Goal: Use online tool/utility: Utilize a website feature to perform a specific function

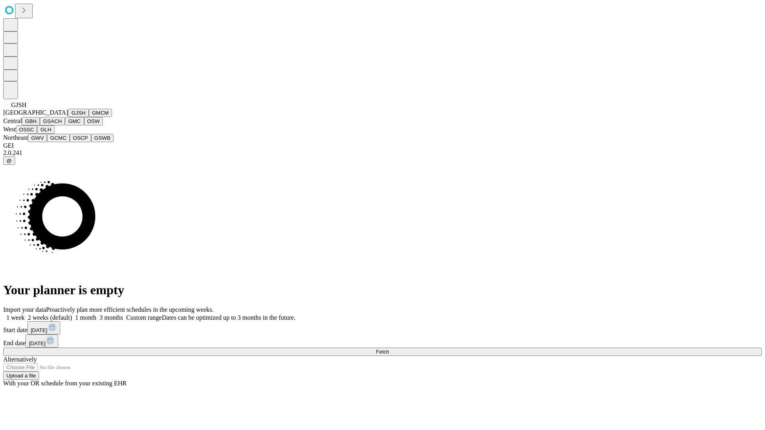
click at [68, 117] on button "GJSH" at bounding box center [78, 113] width 21 height 8
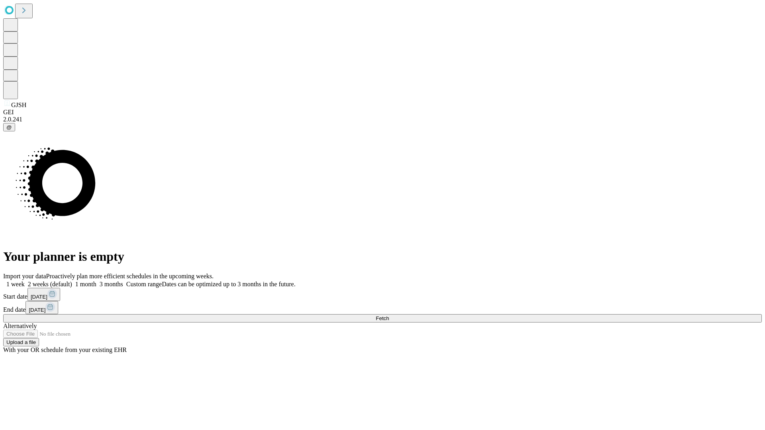
click at [96, 281] on label "1 month" at bounding box center [84, 284] width 24 height 7
click at [389, 316] on span "Fetch" at bounding box center [382, 319] width 13 height 6
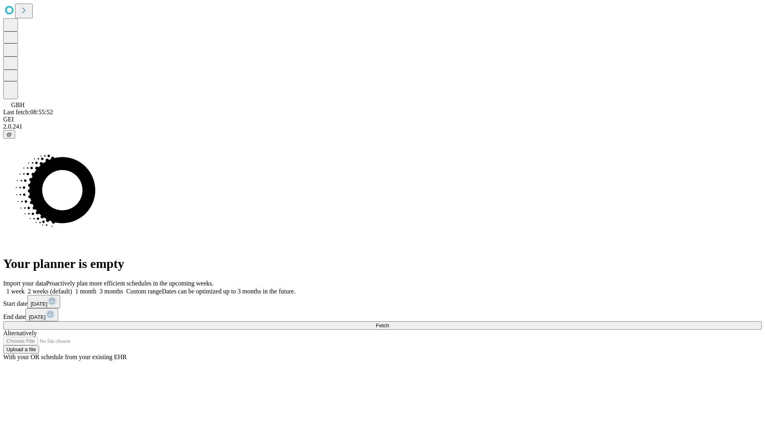
click at [96, 288] on label "1 month" at bounding box center [84, 291] width 24 height 7
click at [389, 323] on span "Fetch" at bounding box center [382, 326] width 13 height 6
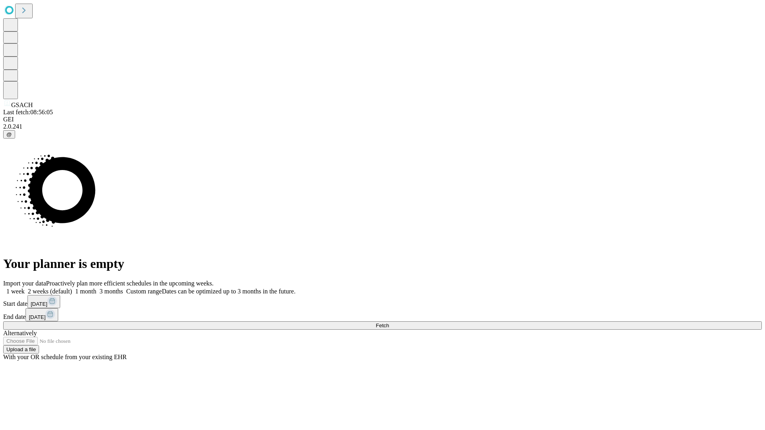
click at [96, 288] on label "1 month" at bounding box center [84, 291] width 24 height 7
click at [389, 323] on span "Fetch" at bounding box center [382, 326] width 13 height 6
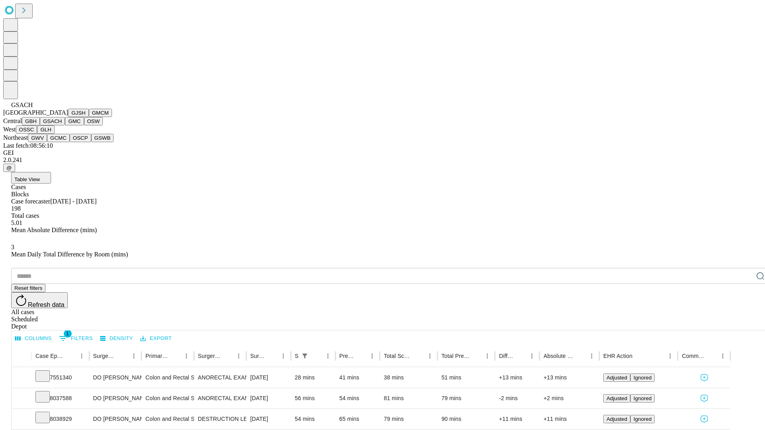
click at [65, 126] on button "GMC" at bounding box center [74, 121] width 19 height 8
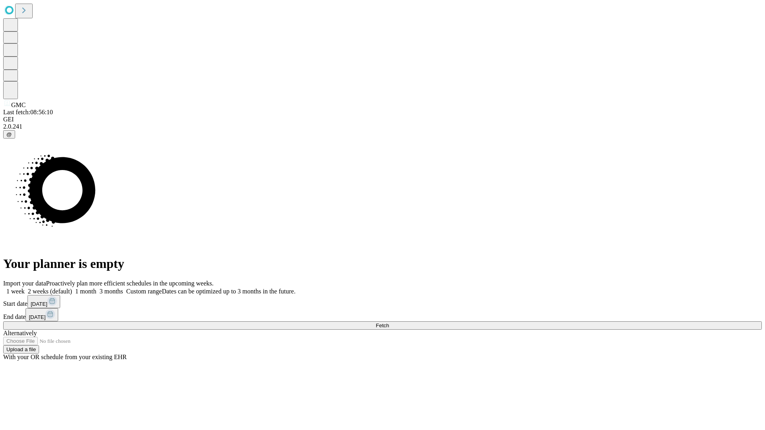
click at [96, 288] on label "1 month" at bounding box center [84, 291] width 24 height 7
click at [389, 323] on span "Fetch" at bounding box center [382, 326] width 13 height 6
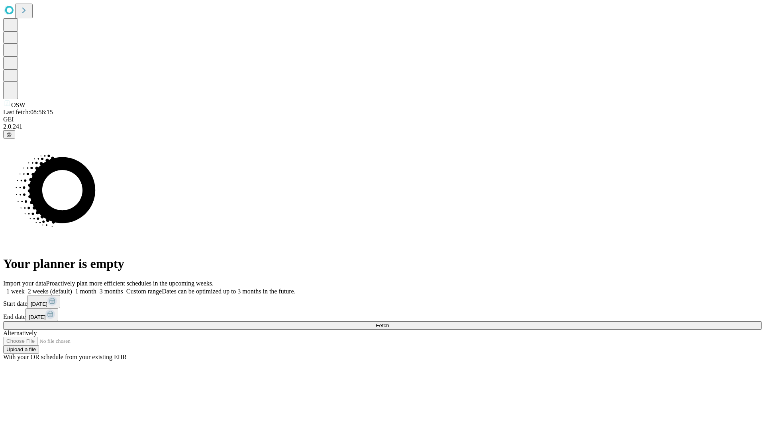
click at [96, 288] on label "1 month" at bounding box center [84, 291] width 24 height 7
click at [389, 323] on span "Fetch" at bounding box center [382, 326] width 13 height 6
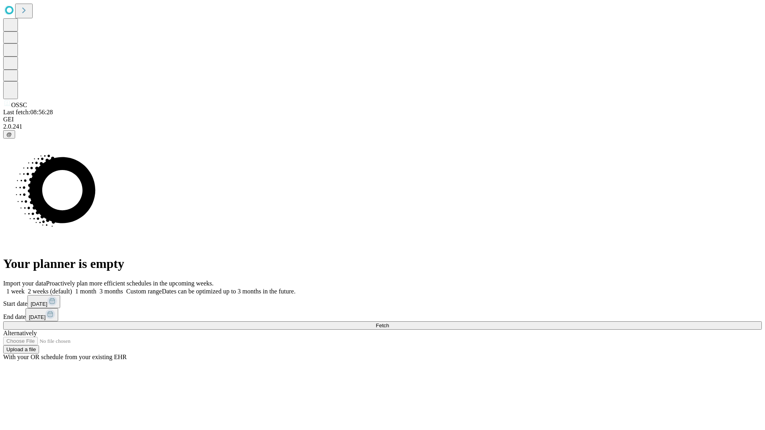
click at [96, 288] on label "1 month" at bounding box center [84, 291] width 24 height 7
click at [389, 323] on span "Fetch" at bounding box center [382, 326] width 13 height 6
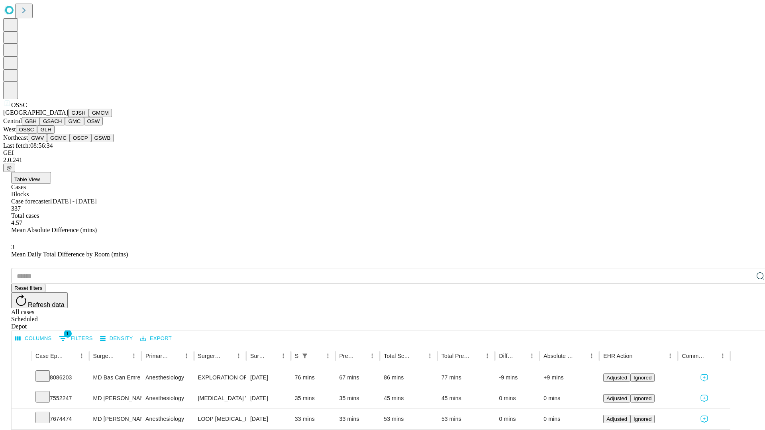
click at [54, 134] on button "GLH" at bounding box center [45, 130] width 17 height 8
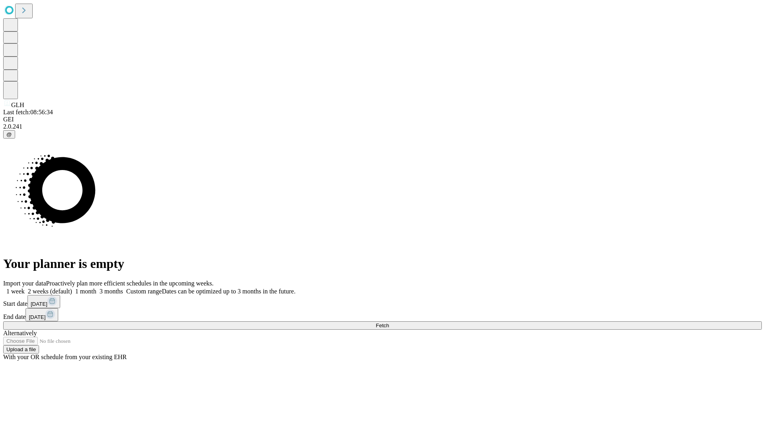
click at [389, 323] on span "Fetch" at bounding box center [382, 326] width 13 height 6
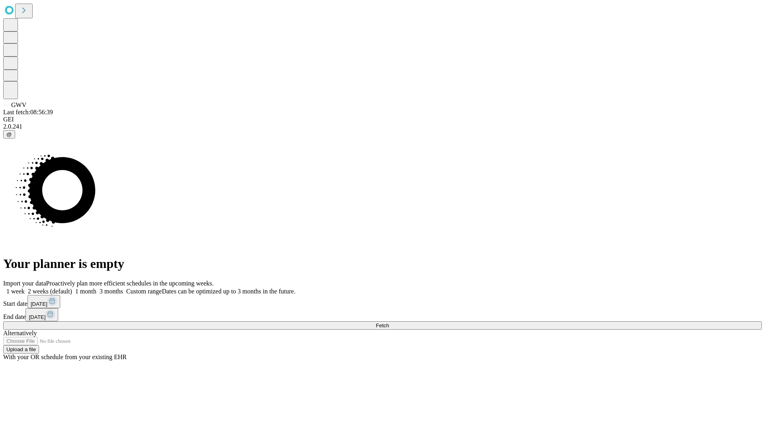
click at [96, 288] on label "1 month" at bounding box center [84, 291] width 24 height 7
click at [389, 323] on span "Fetch" at bounding box center [382, 326] width 13 height 6
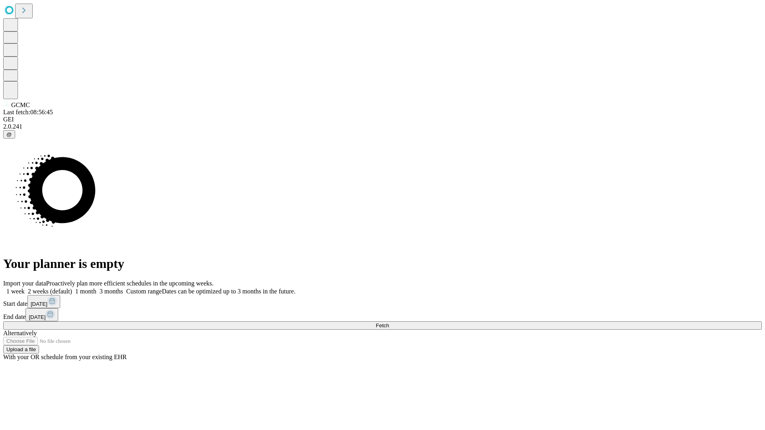
click at [96, 288] on label "1 month" at bounding box center [84, 291] width 24 height 7
click at [389, 323] on span "Fetch" at bounding box center [382, 326] width 13 height 6
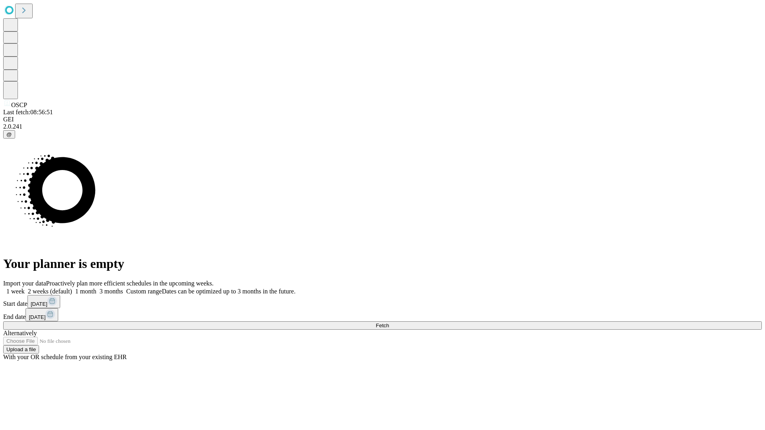
click at [96, 288] on label "1 month" at bounding box center [84, 291] width 24 height 7
click at [389, 323] on span "Fetch" at bounding box center [382, 326] width 13 height 6
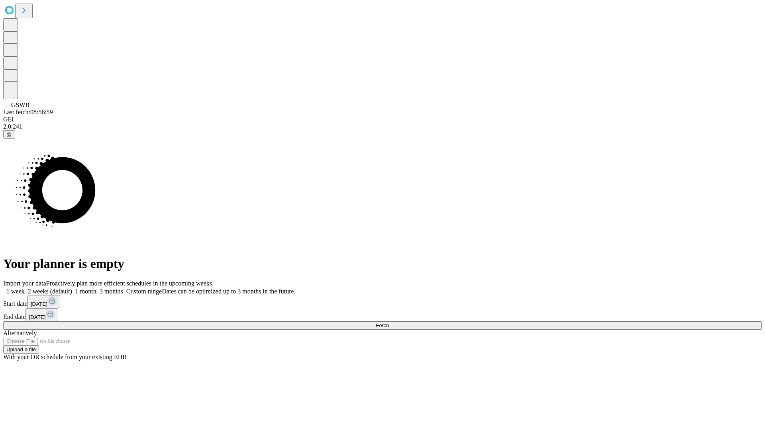
click at [96, 288] on label "1 month" at bounding box center [84, 291] width 24 height 7
click at [389, 323] on span "Fetch" at bounding box center [382, 326] width 13 height 6
